Goal: Task Accomplishment & Management: Manage account settings

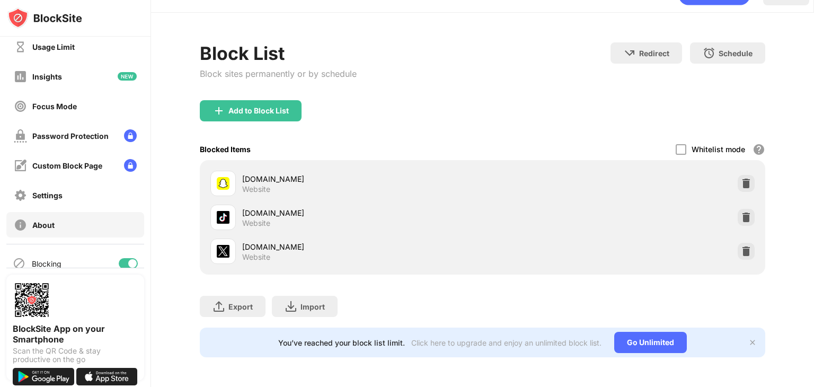
scroll to position [78, 0]
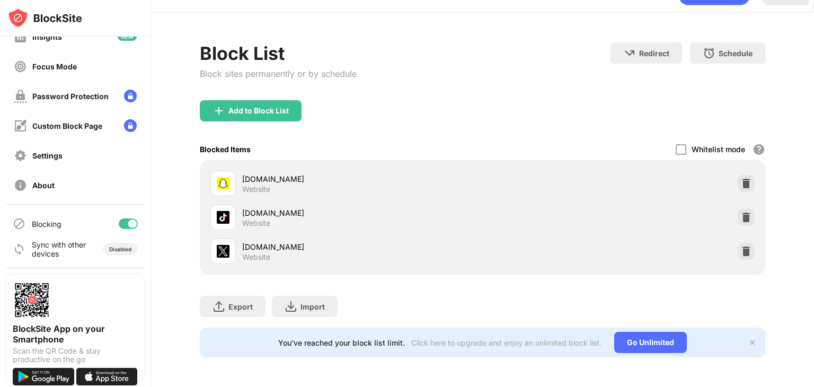
click at [128, 221] on div at bounding box center [132, 224] width 8 height 8
click at [120, 220] on div at bounding box center [124, 224] width 8 height 8
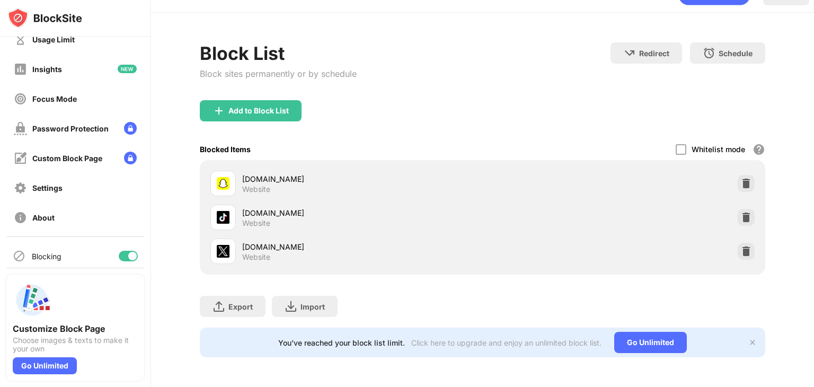
scroll to position [78, 0]
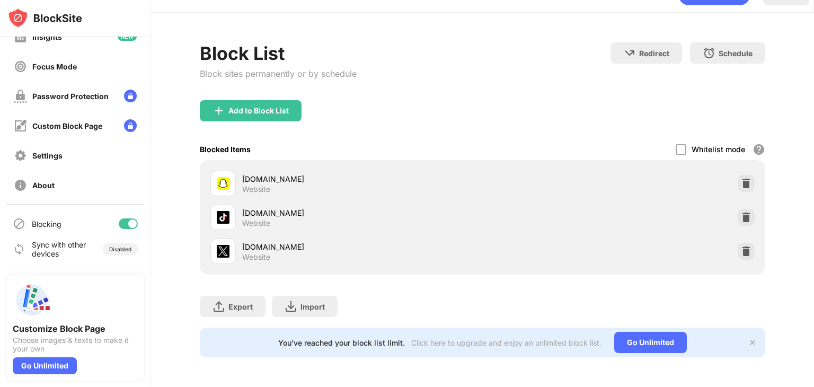
click at [119, 223] on div at bounding box center [128, 223] width 19 height 11
